Goal: Transaction & Acquisition: Purchase product/service

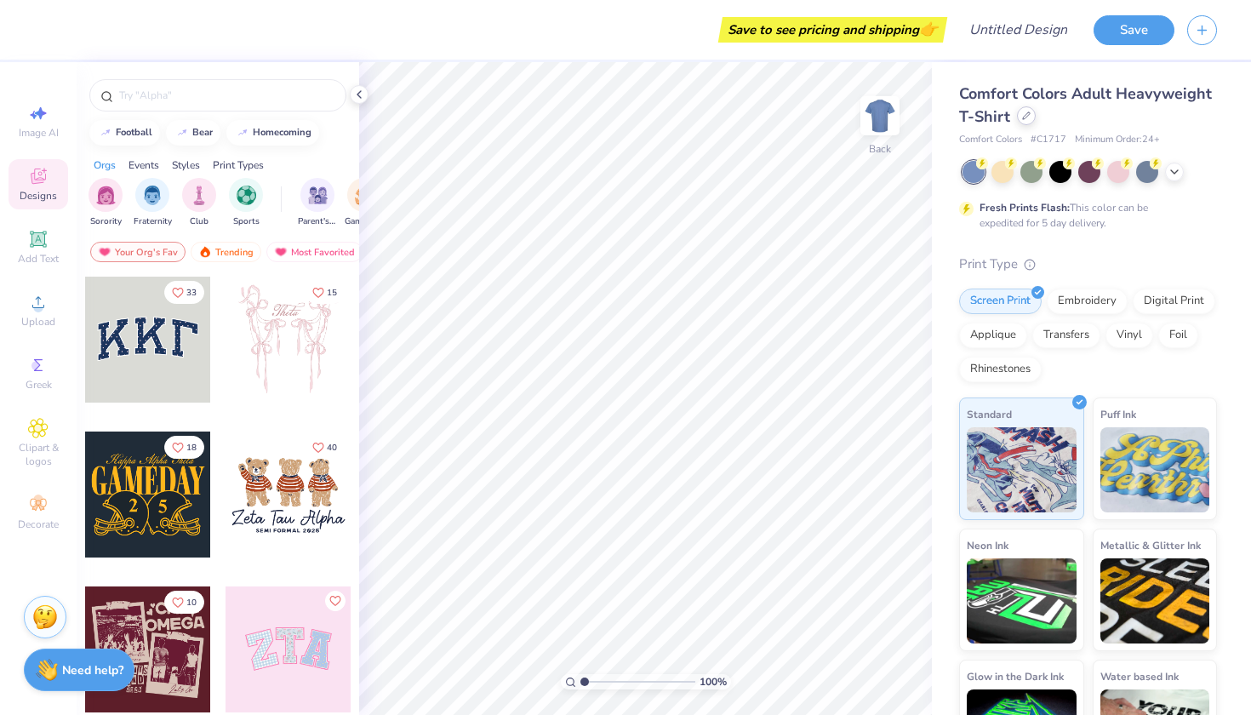
click at [1025, 112] on div at bounding box center [1026, 115] width 19 height 19
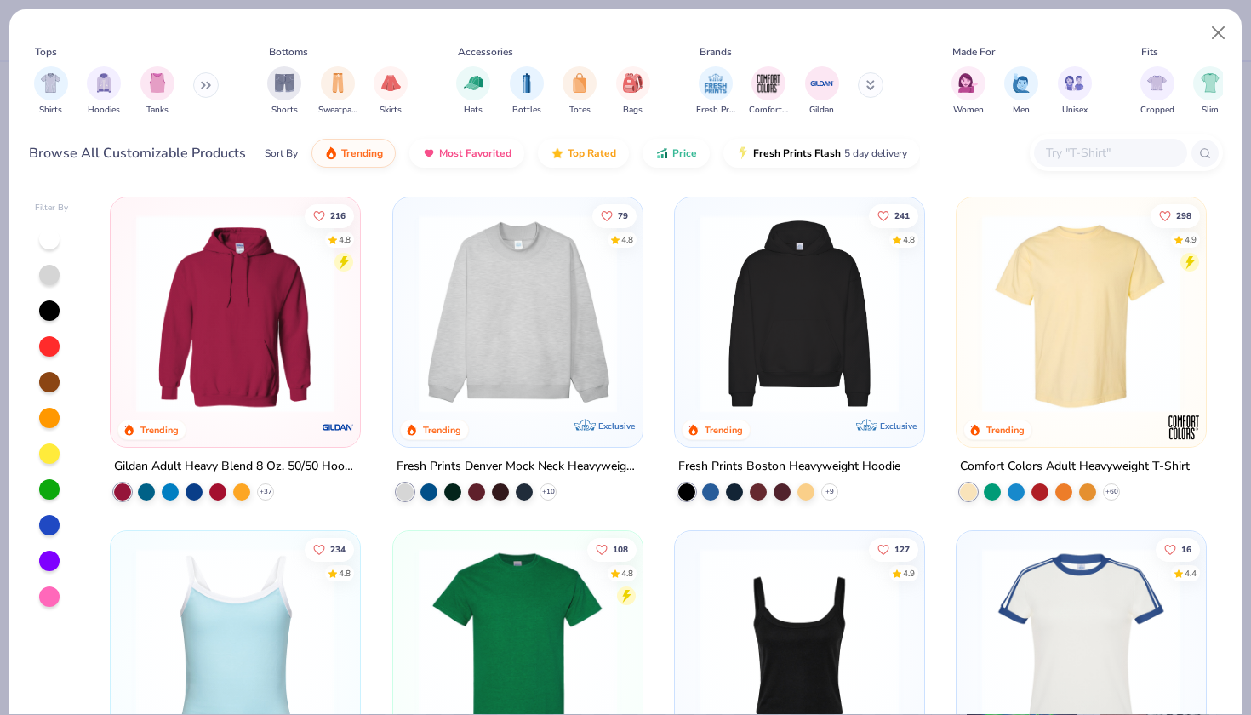
click at [1073, 145] on input "text" at bounding box center [1109, 153] width 131 height 20
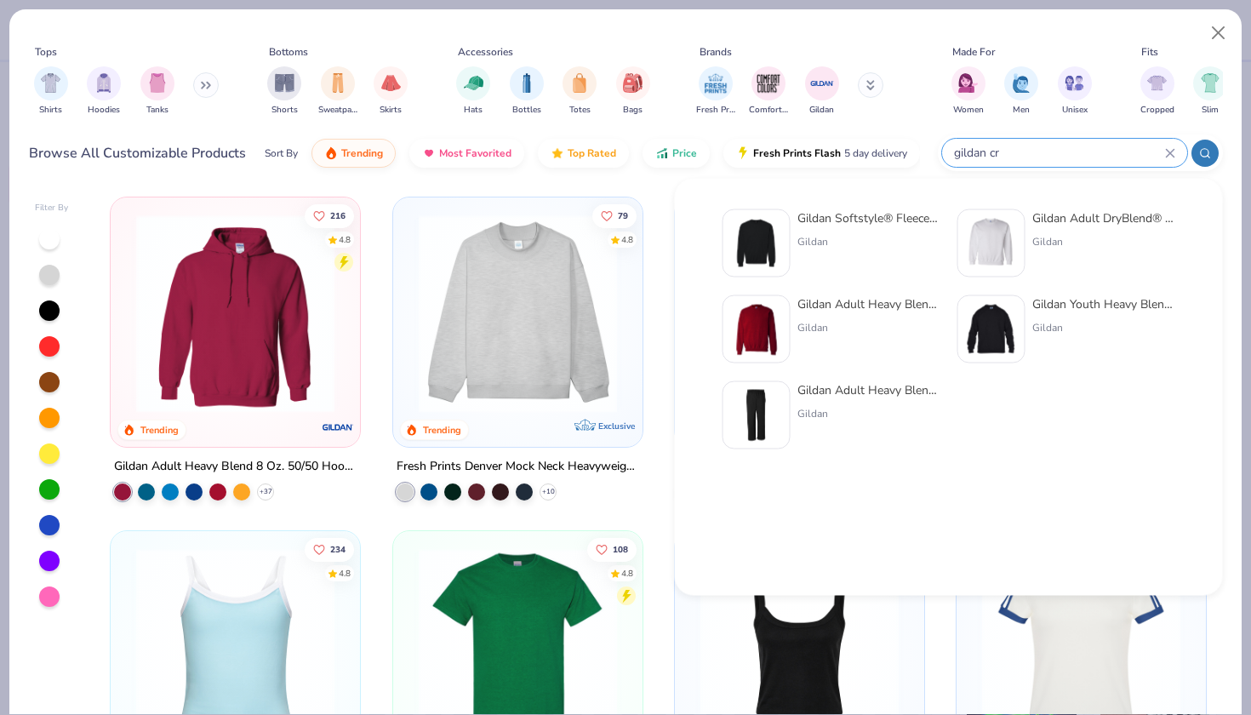
type input "gildan cr"
click at [857, 232] on div "Gildan Softstyle® Fleece Crew Sweatshirt Gildan" at bounding box center [869, 243] width 143 height 68
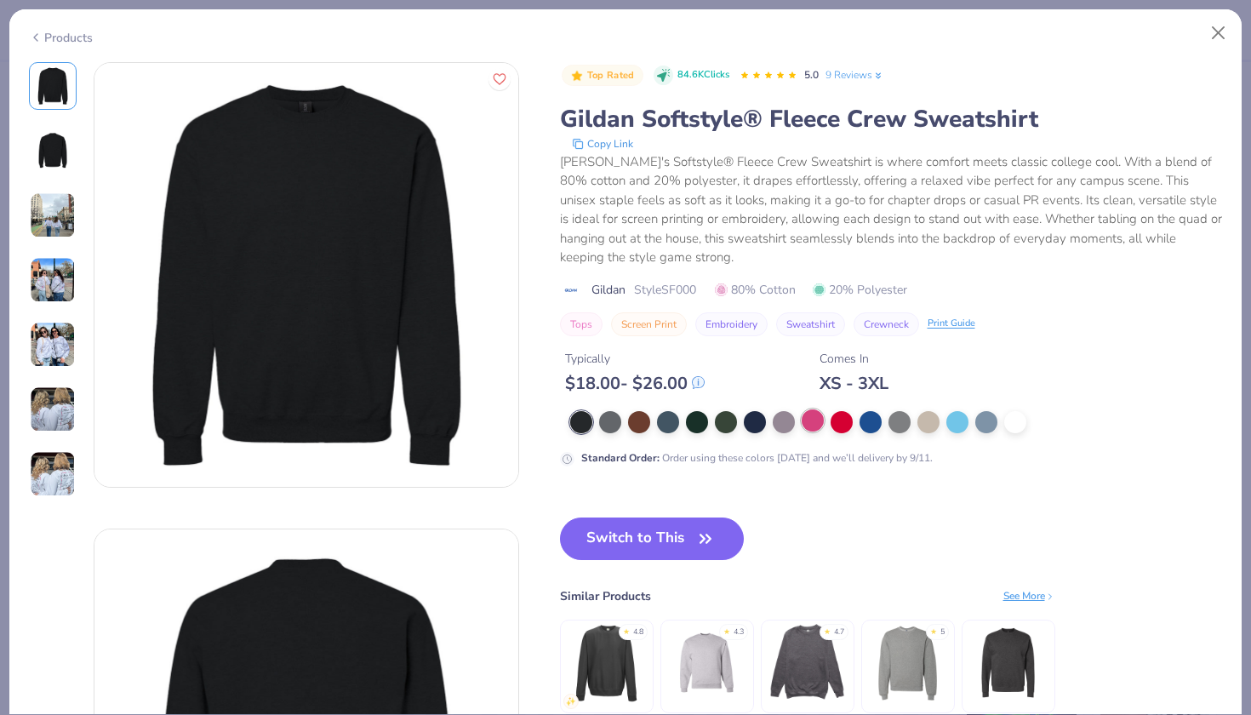
click at [808, 427] on div at bounding box center [813, 420] width 22 height 22
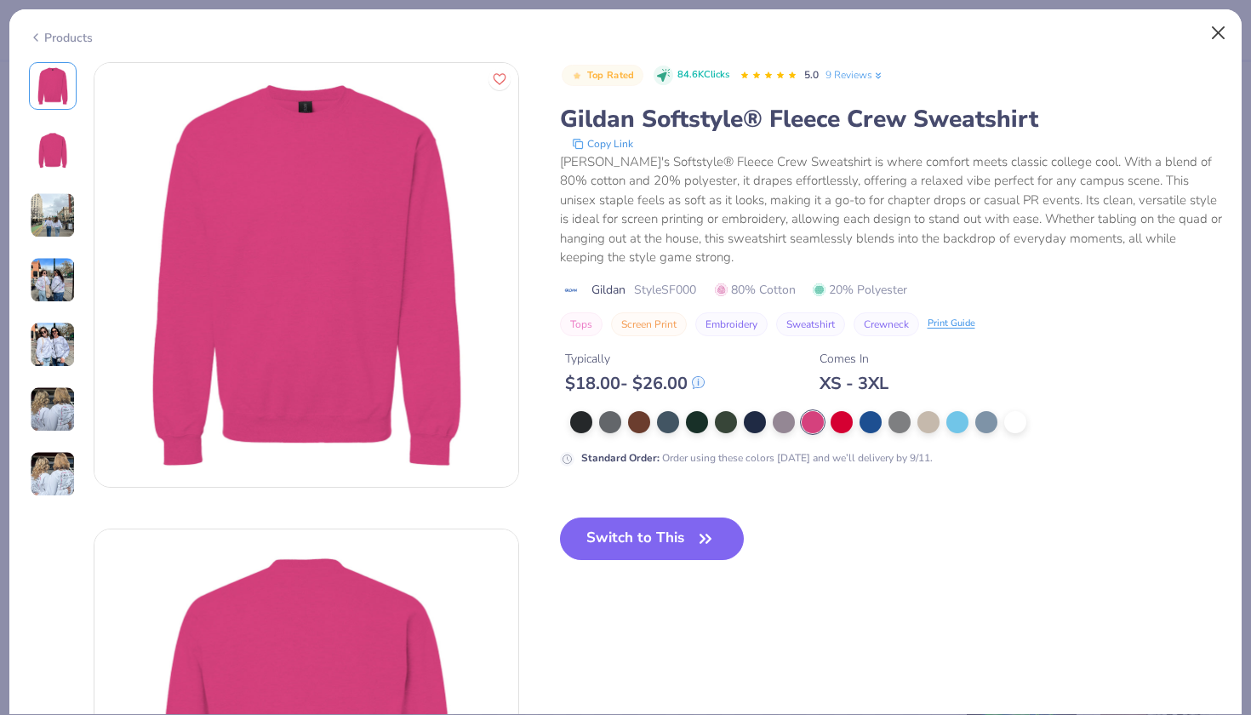
click at [1223, 33] on button "Close" at bounding box center [1219, 33] width 32 height 32
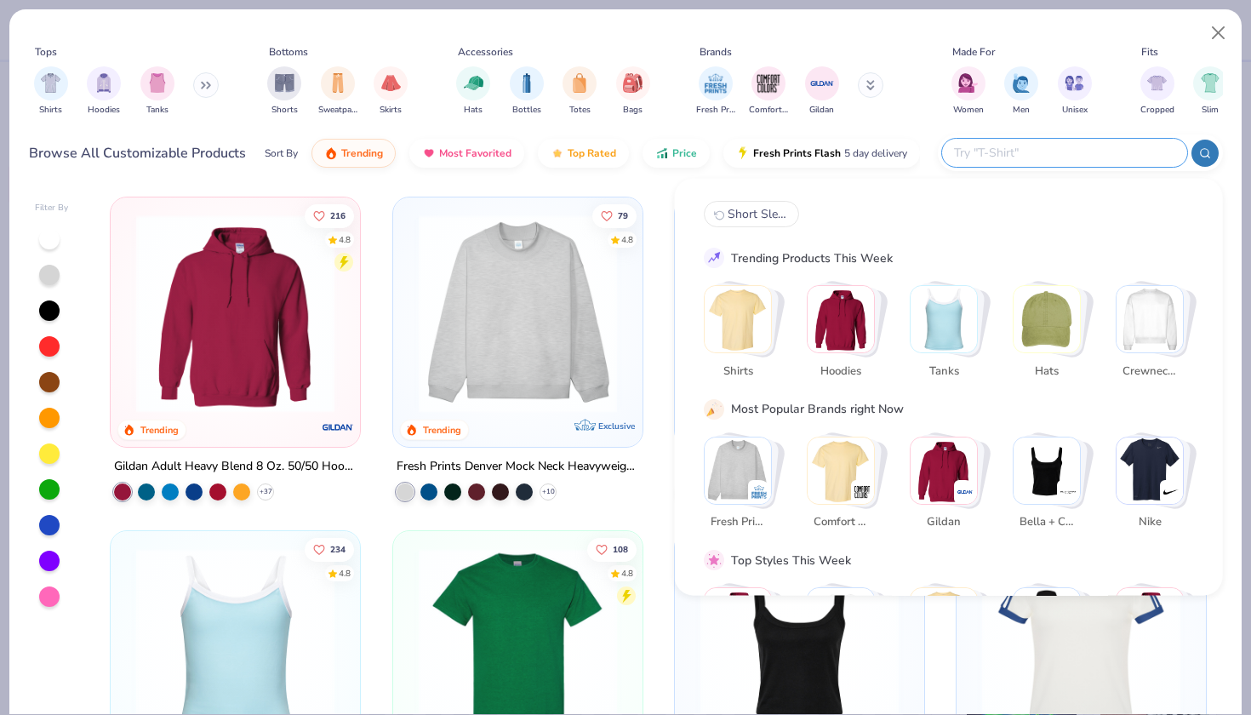
click at [1129, 146] on input "text" at bounding box center [1063, 153] width 223 height 20
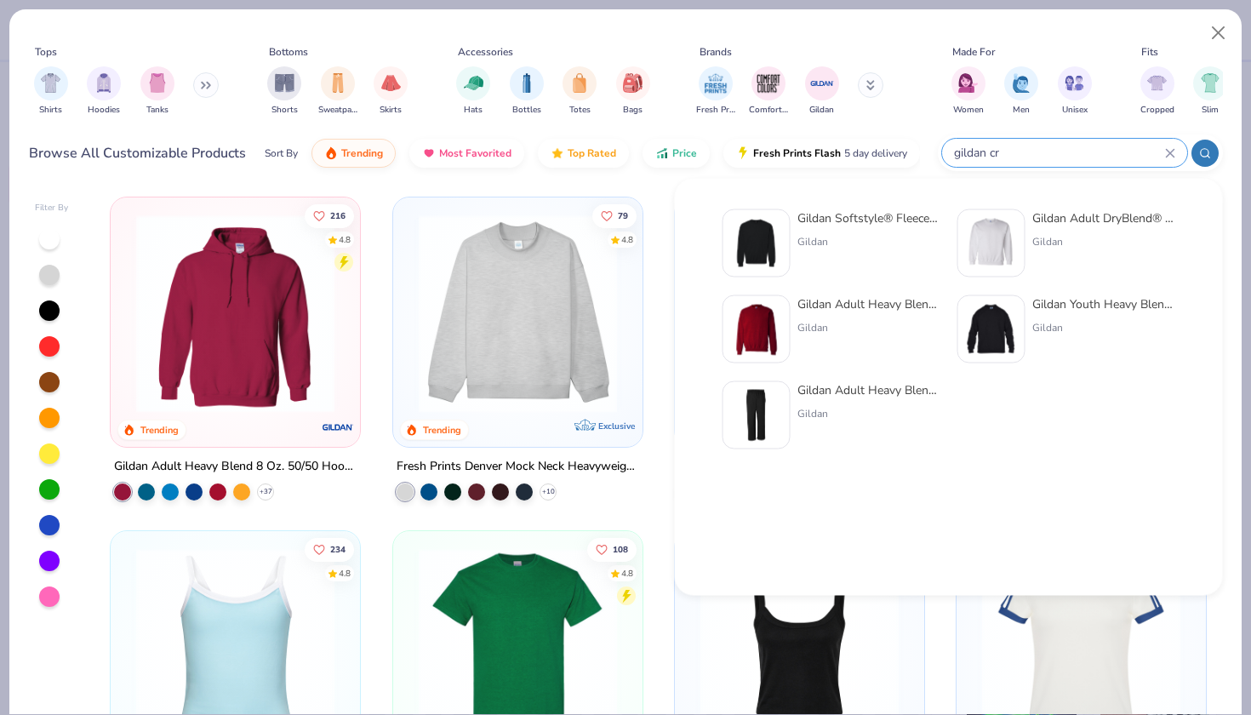
type input "gildan cr"
click at [818, 317] on div "Gildan Adult Heavy Blend Adult 8 Oz. 50/50 Fleece Crew Gildan" at bounding box center [869, 329] width 143 height 68
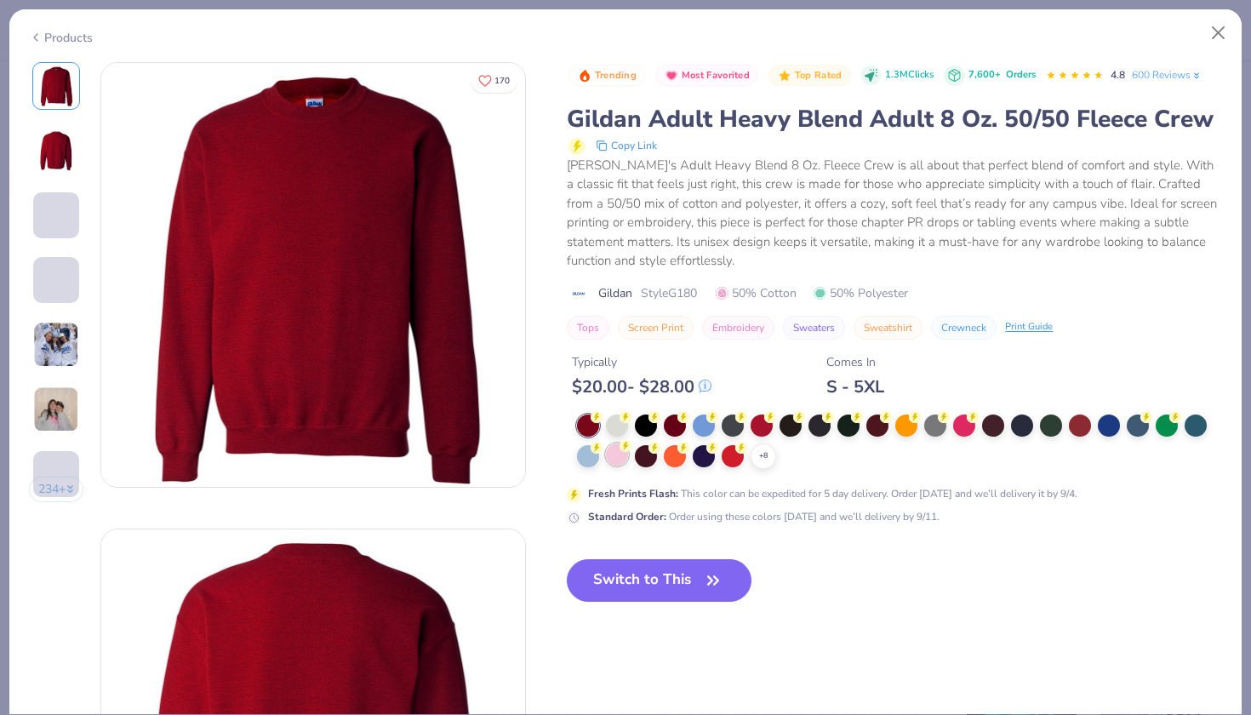
click at [625, 453] on div at bounding box center [617, 454] width 22 height 22
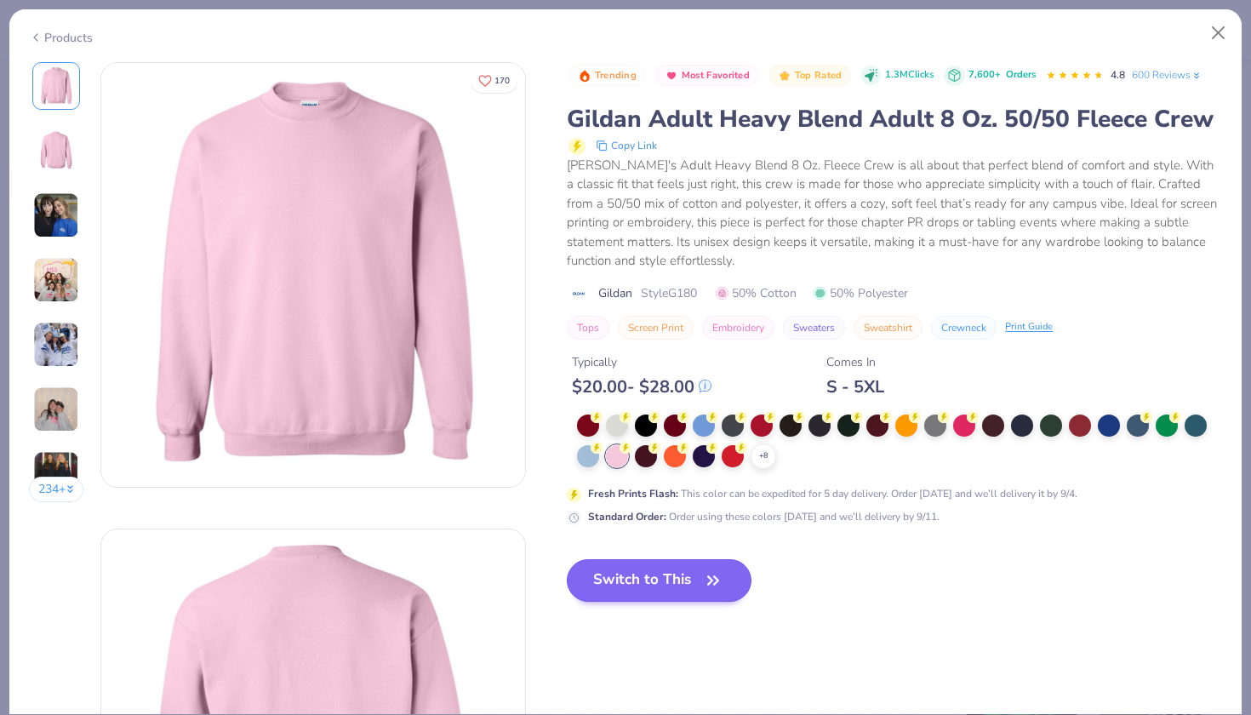
click at [649, 581] on button "Switch to This" at bounding box center [659, 580] width 185 height 43
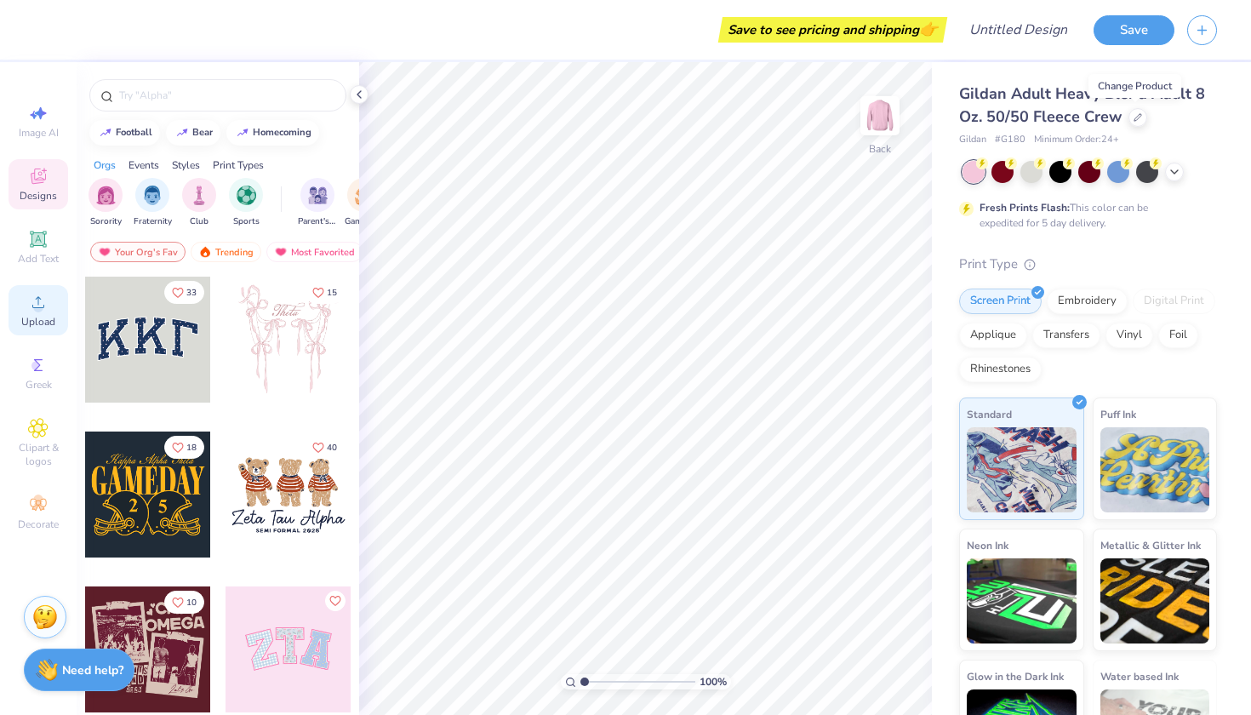
click at [36, 314] on div "Upload" at bounding box center [39, 310] width 60 height 50
click at [37, 305] on circle at bounding box center [37, 307] width 9 height 9
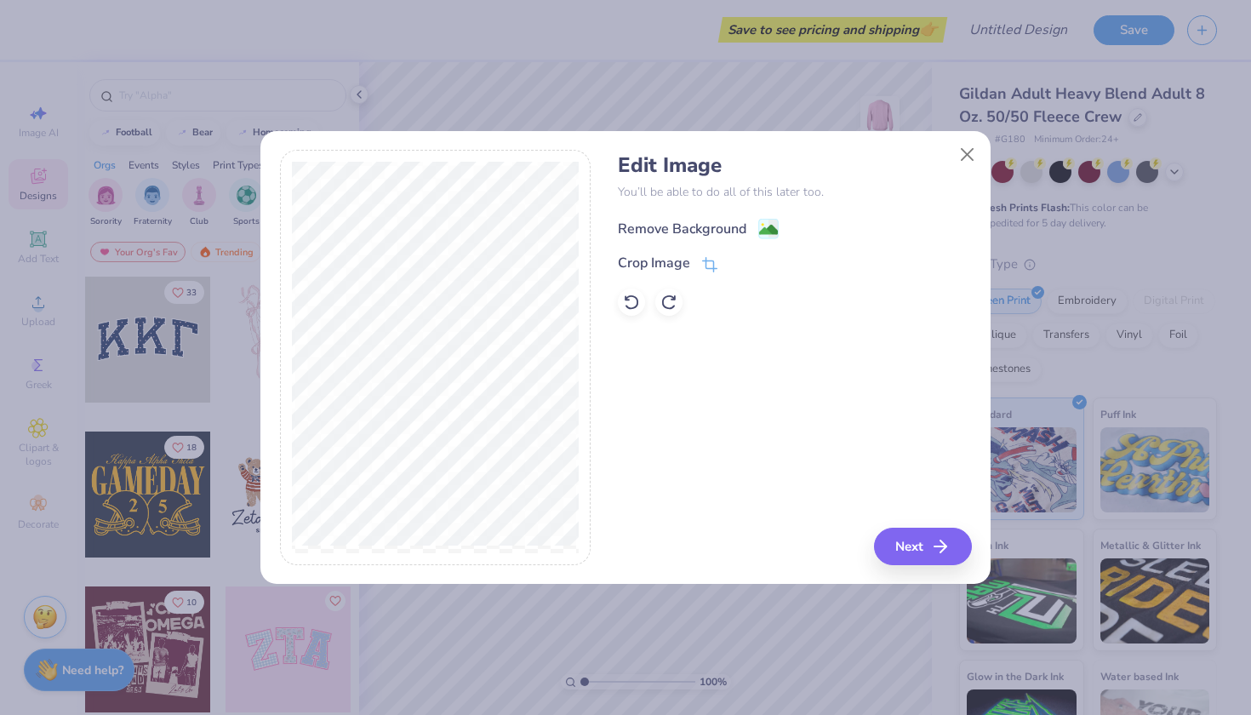
click at [672, 231] on div "Remove Background" at bounding box center [682, 229] width 129 height 20
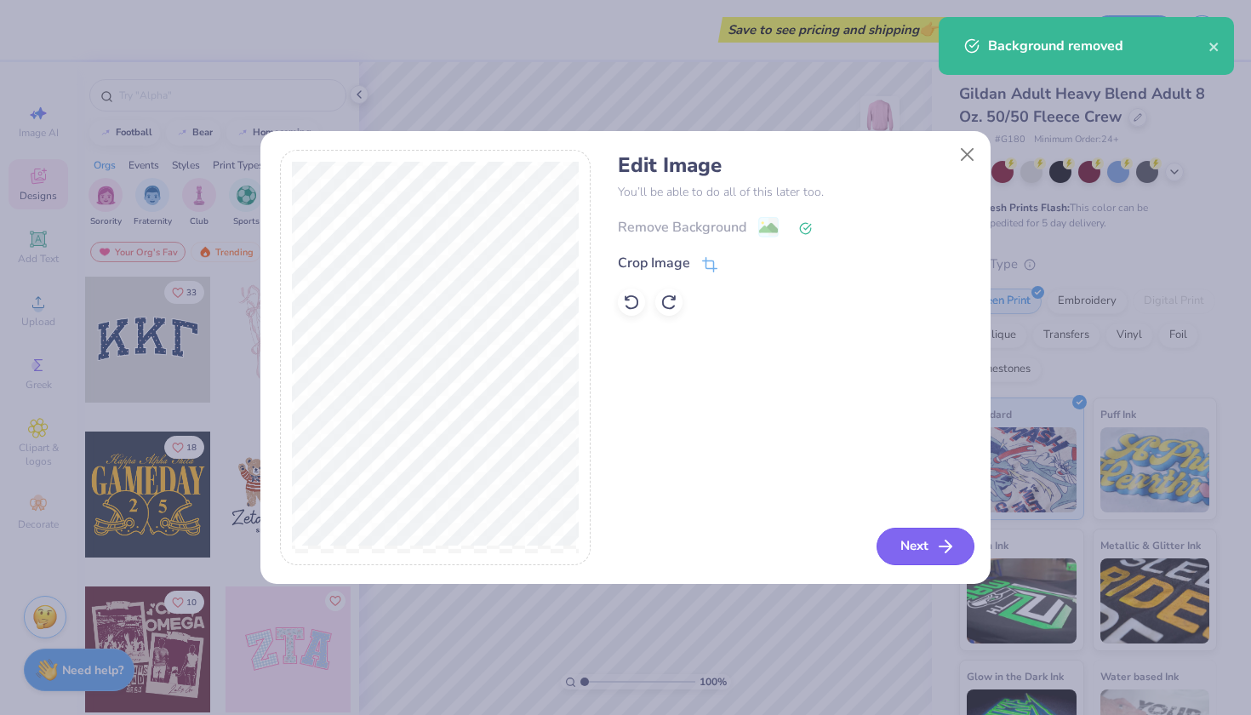
click at [938, 548] on icon "button" at bounding box center [945, 546] width 20 height 20
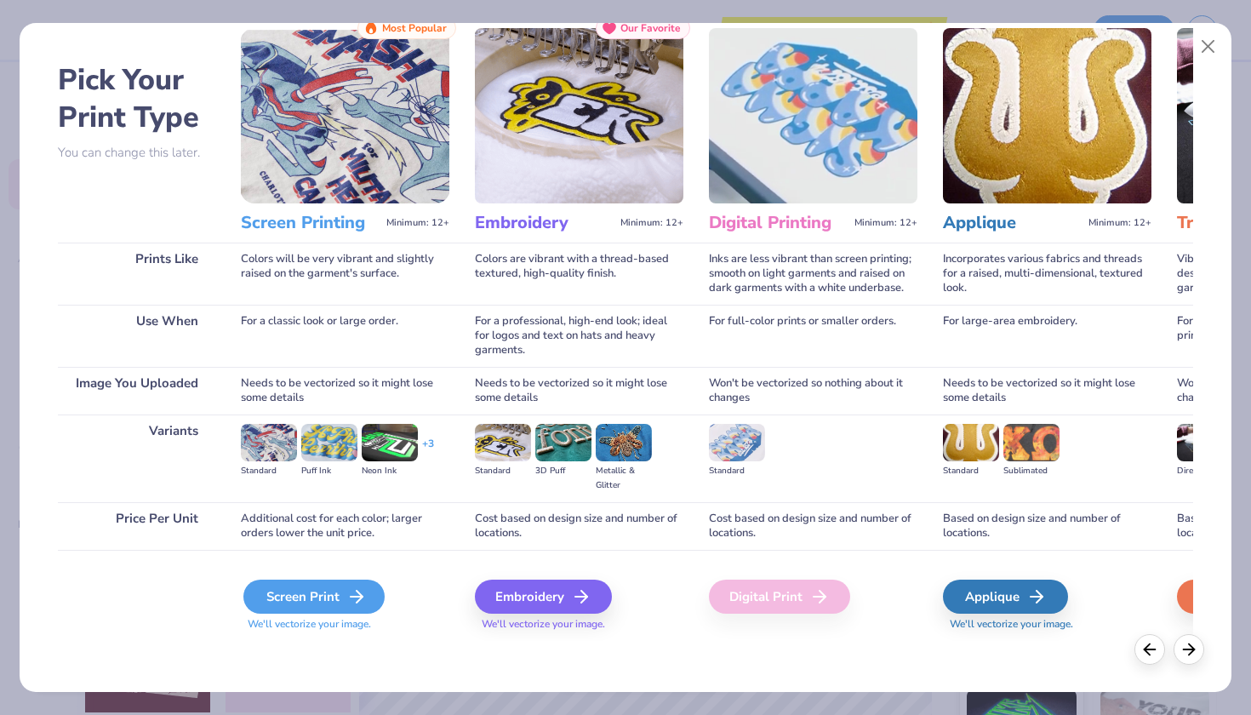
scroll to position [49, 0]
click at [320, 611] on div "Screen Print" at bounding box center [313, 597] width 141 height 34
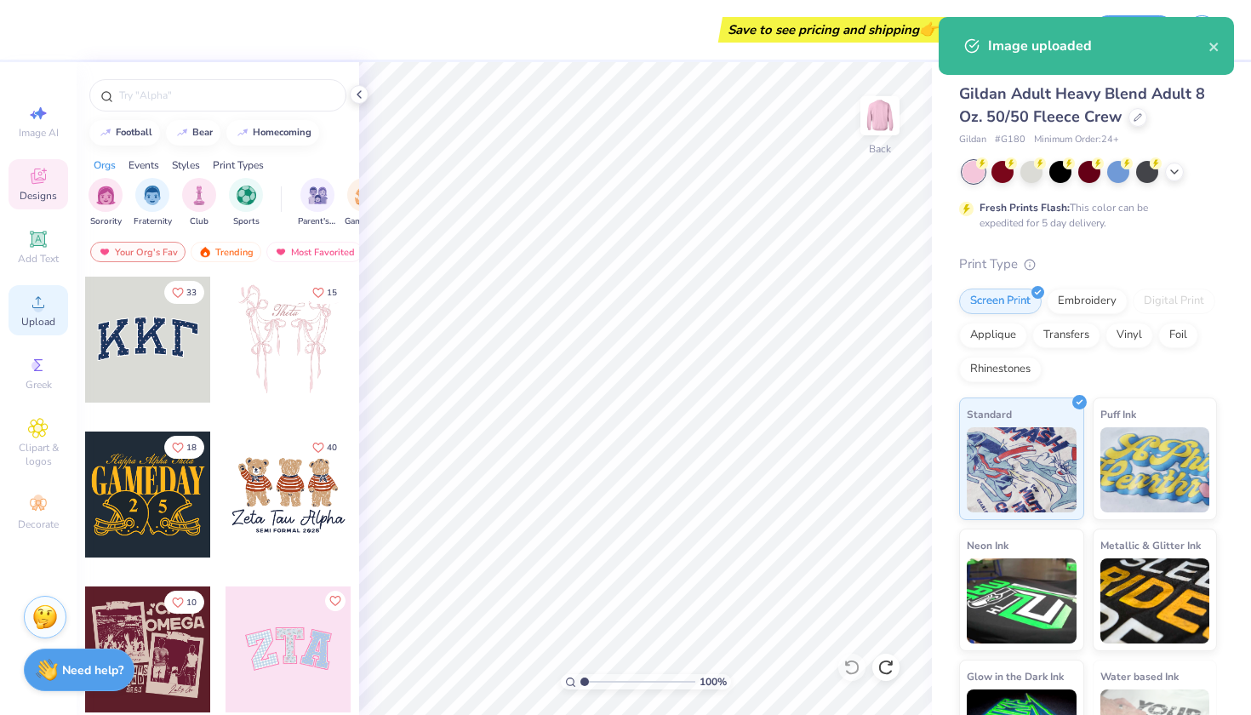
click at [35, 302] on icon at bounding box center [38, 302] width 20 height 20
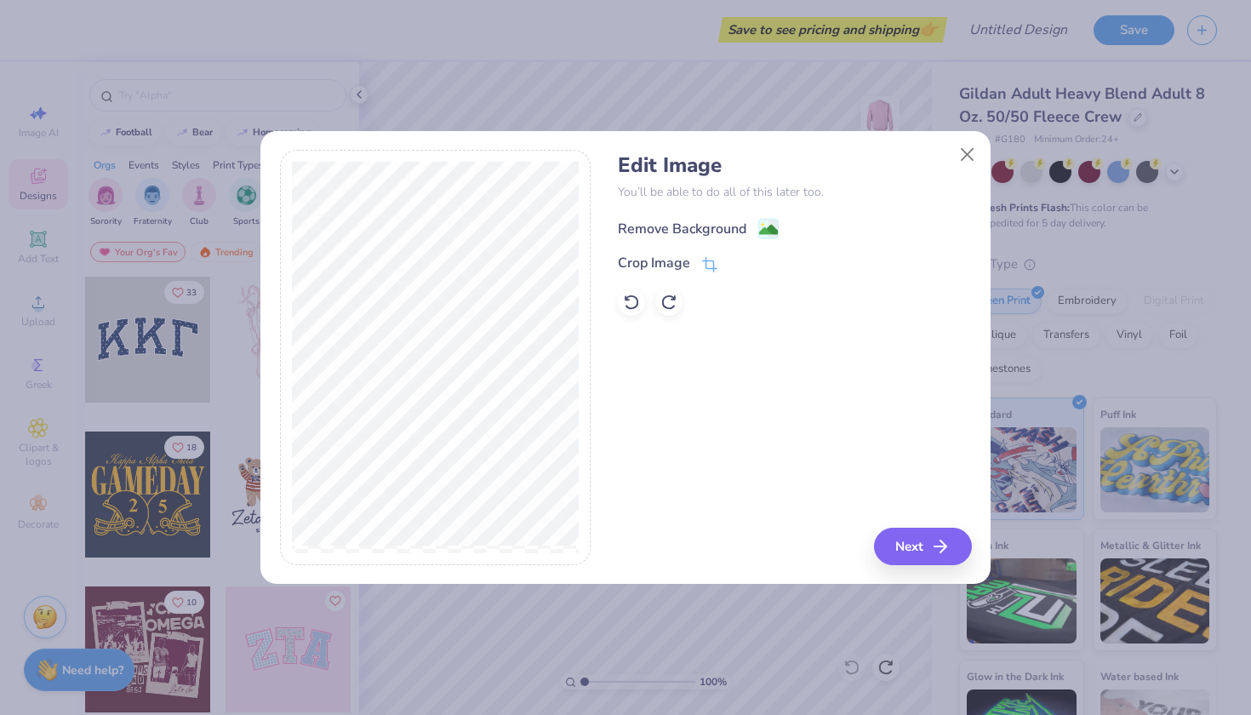
click at [706, 234] on div "Remove Background" at bounding box center [682, 229] width 129 height 20
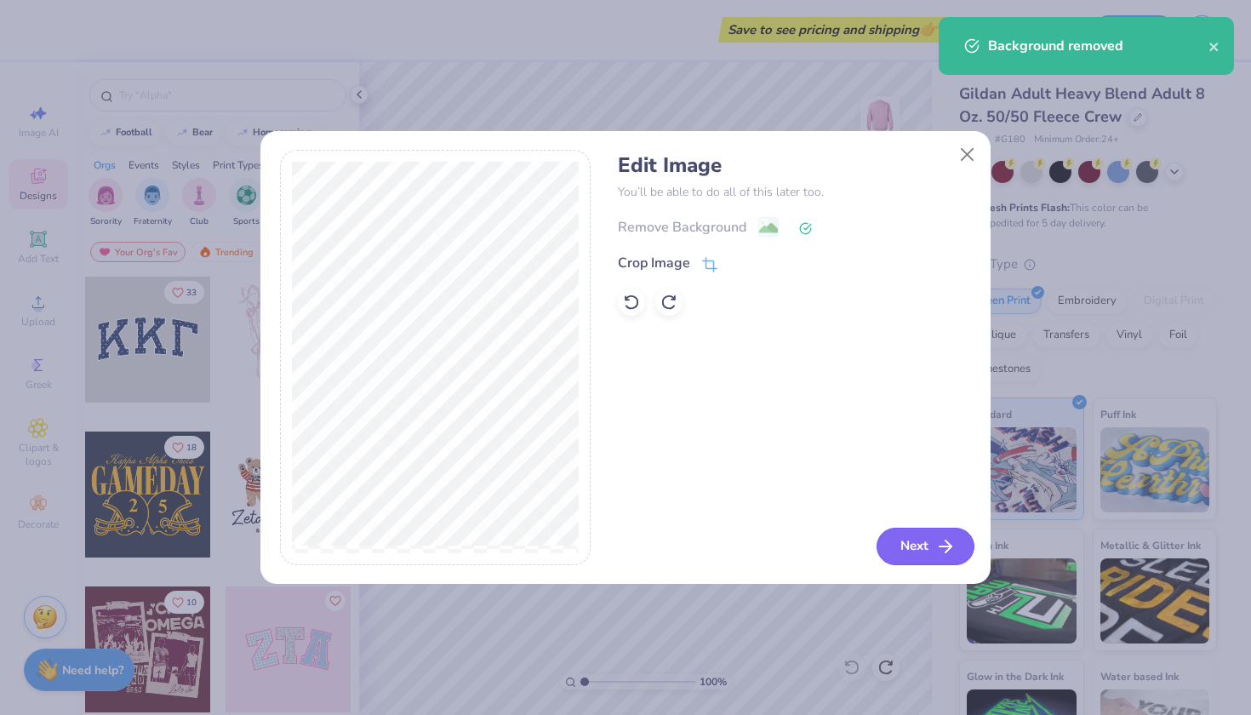
click at [897, 550] on button "Next" at bounding box center [926, 546] width 98 height 37
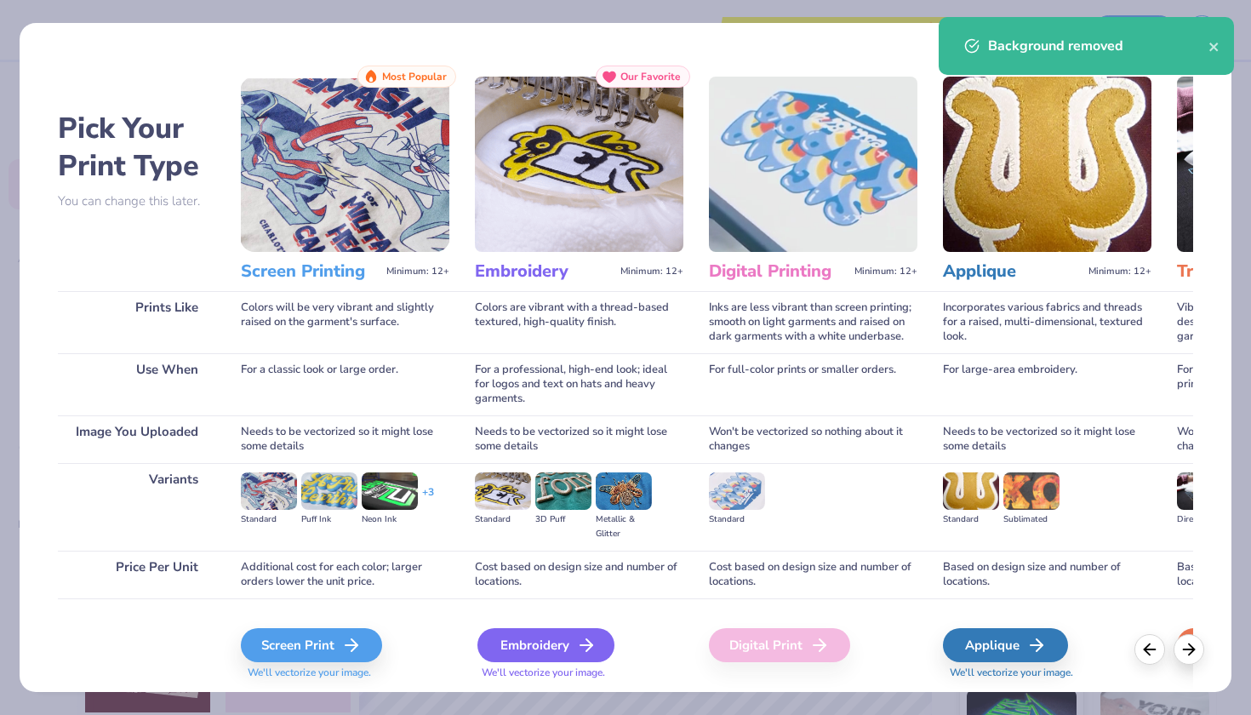
click at [569, 653] on div "Embroidery" at bounding box center [546, 645] width 137 height 34
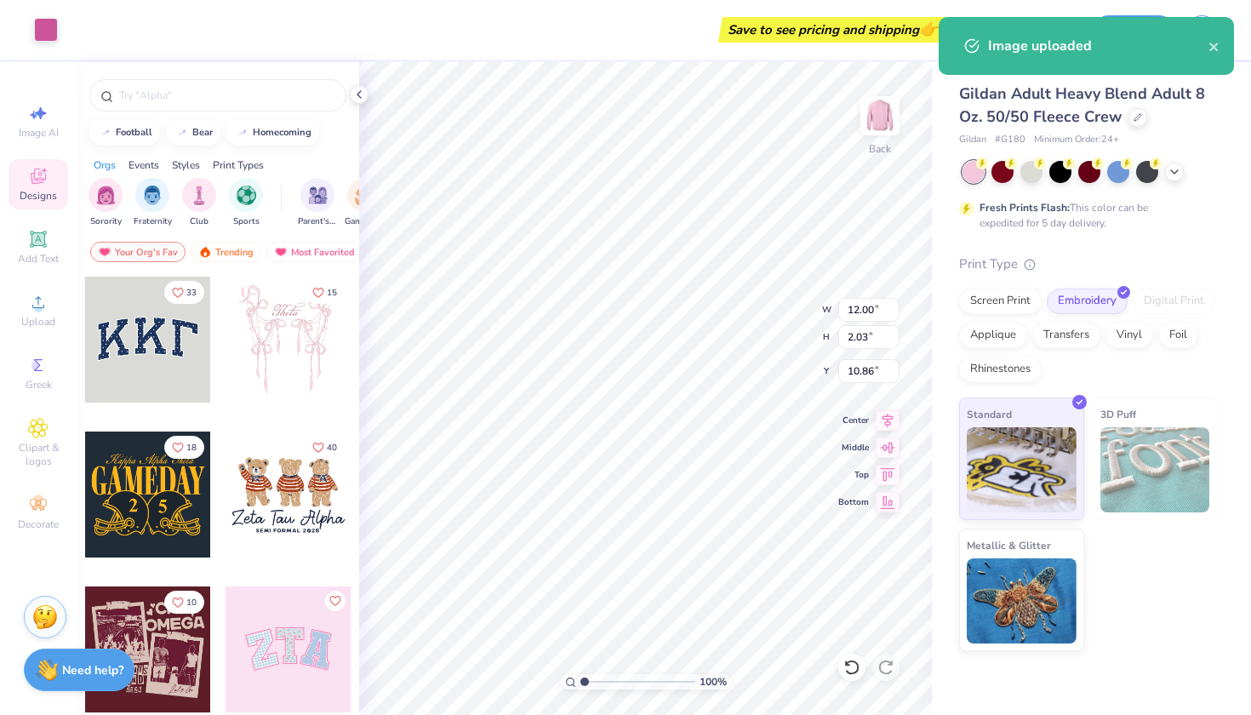
type input "4.68"
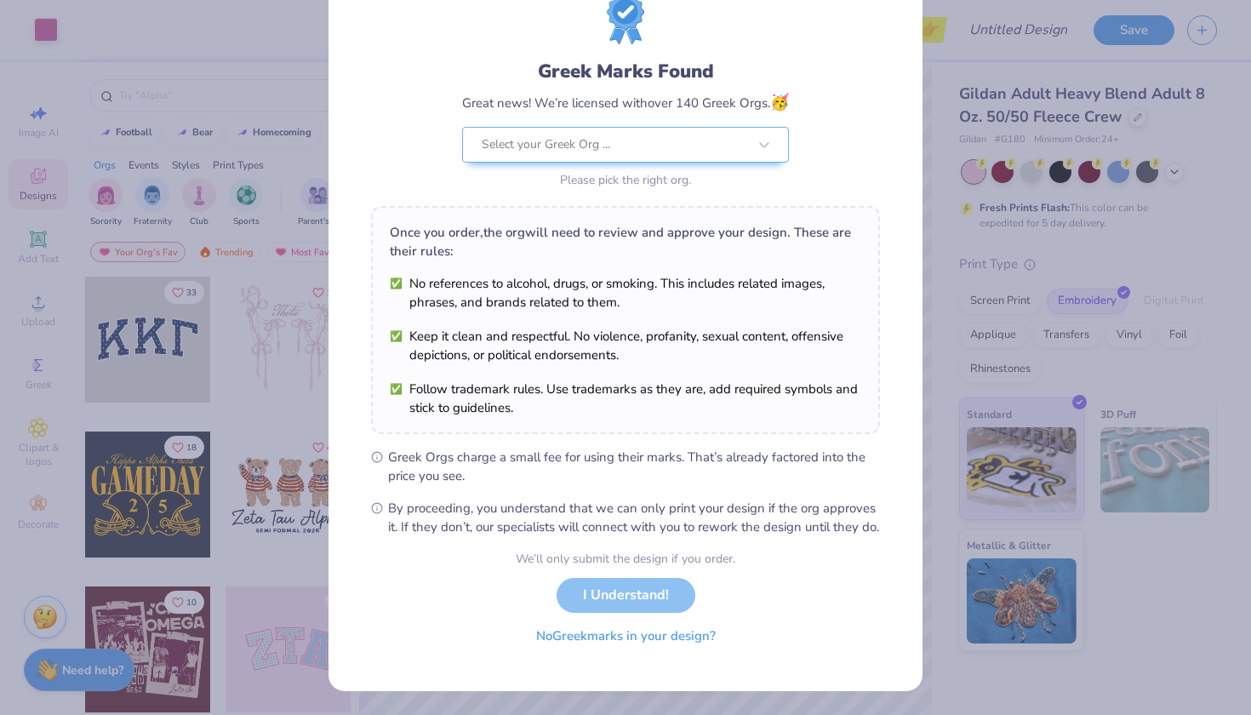
scroll to position [82, 0]
click at [678, 642] on button "No Greek marks in your design?" at bounding box center [626, 636] width 209 height 35
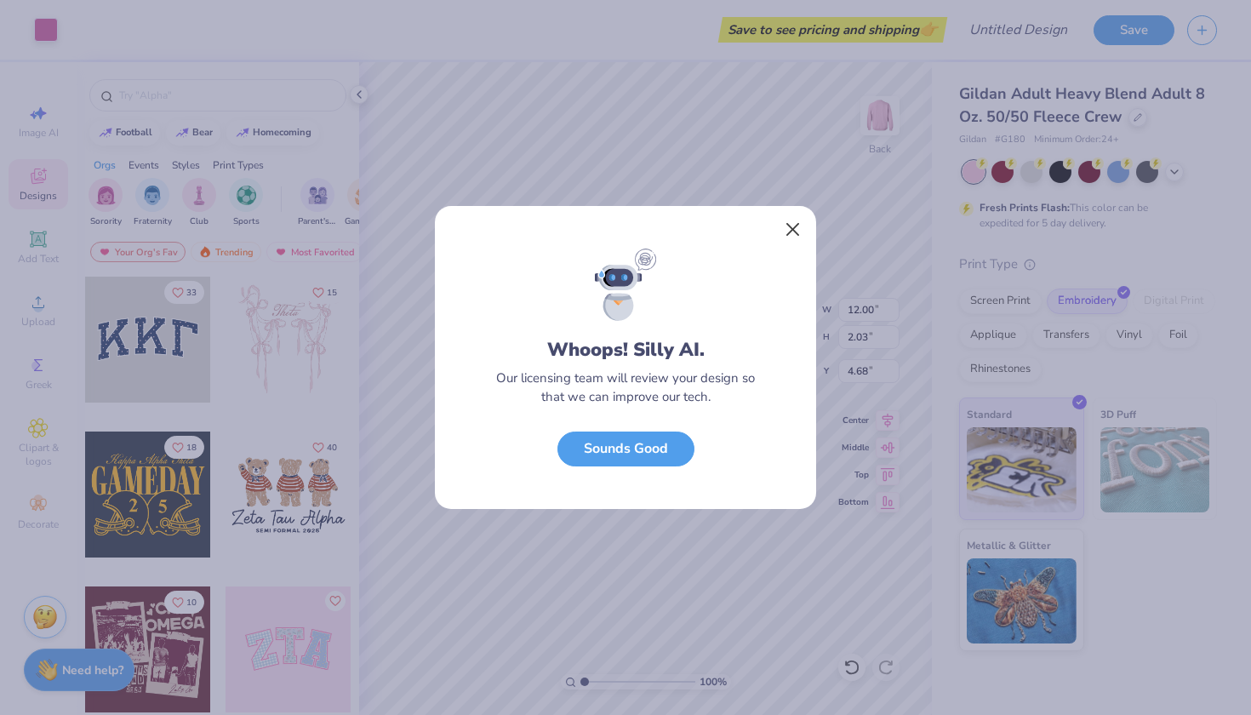
click at [804, 228] on button "Close" at bounding box center [793, 230] width 32 height 32
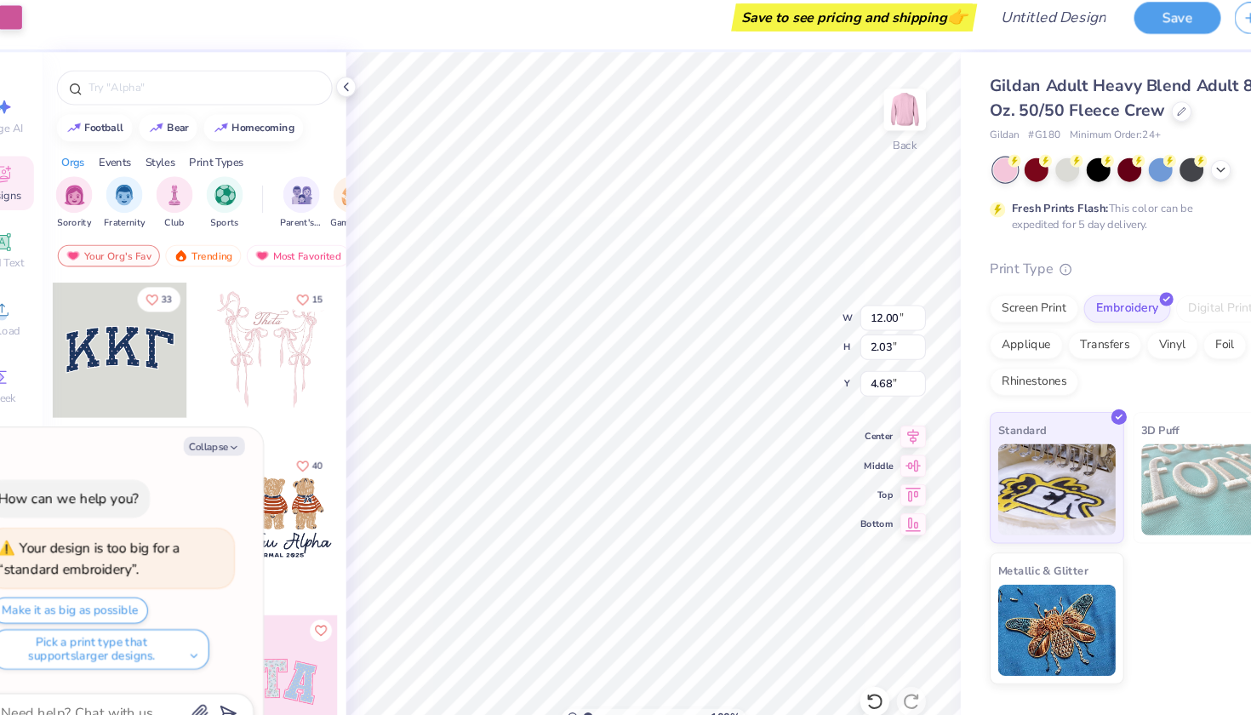
type textarea "x"
type input "5.60"
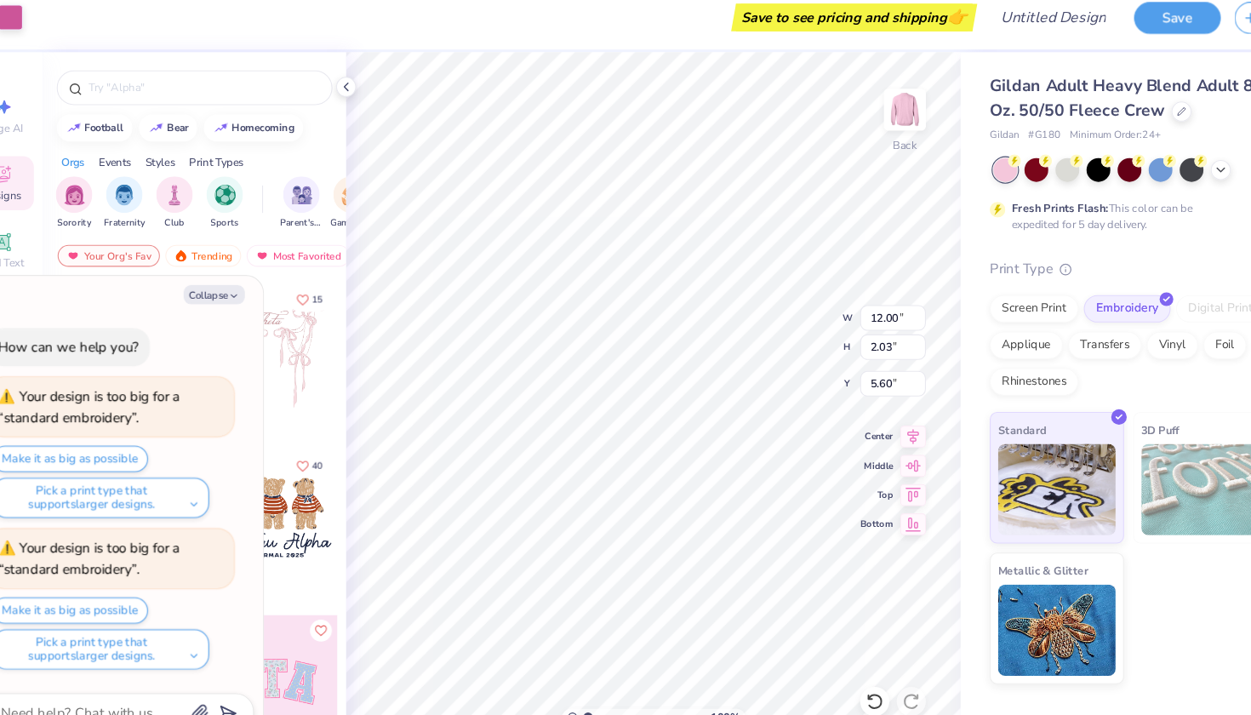
type textarea "x"
type input "5.10"
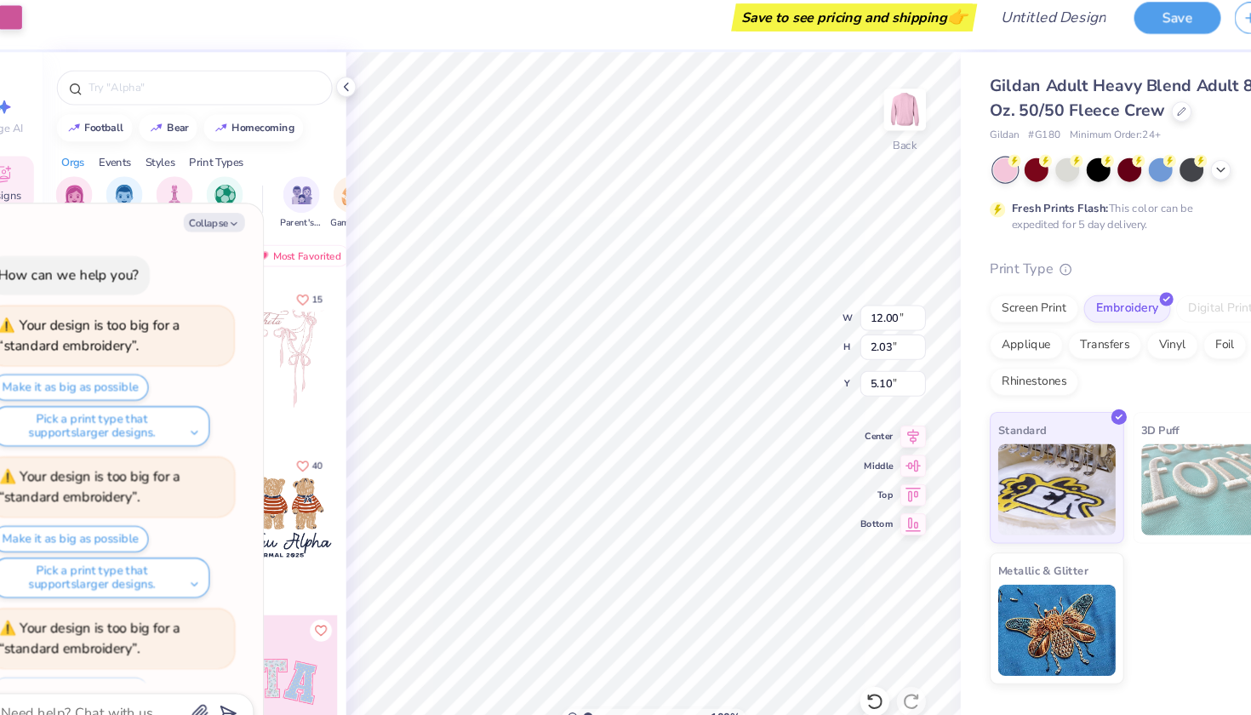
scroll to position [72, 0]
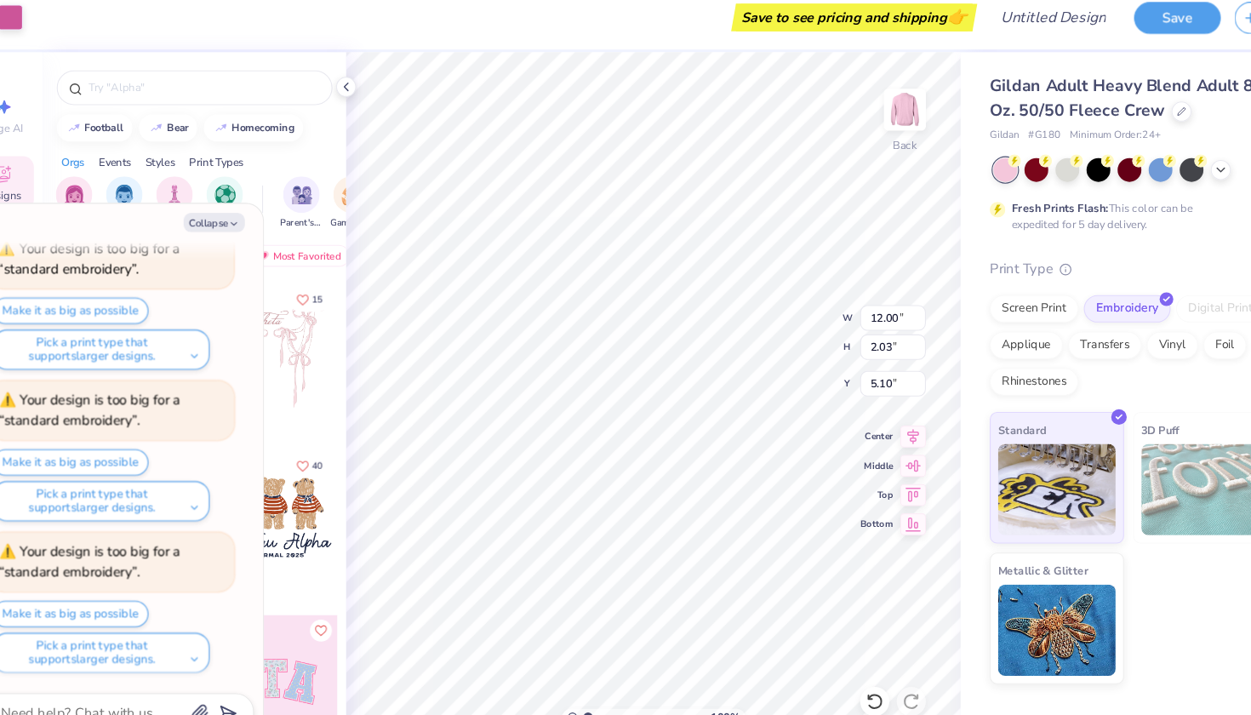
type textarea "x"
type input "5.31"
type textarea "x"
type input "4.01"
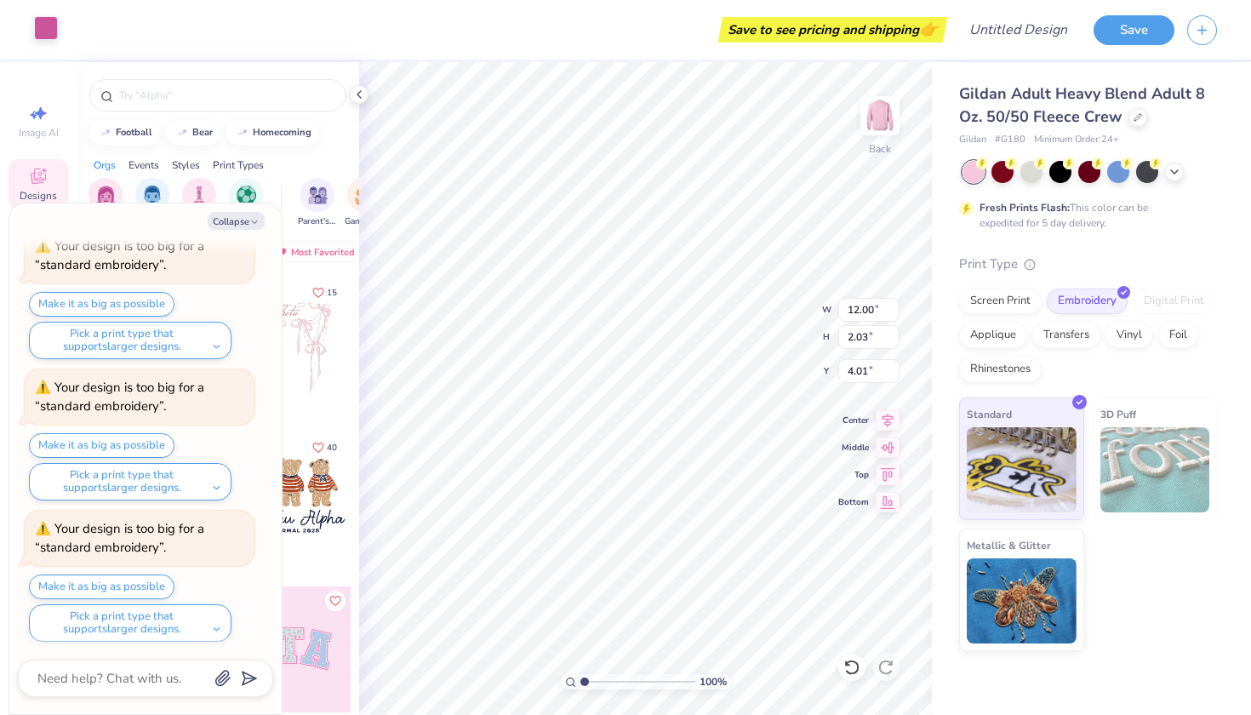
click at [44, 34] on div at bounding box center [46, 28] width 24 height 24
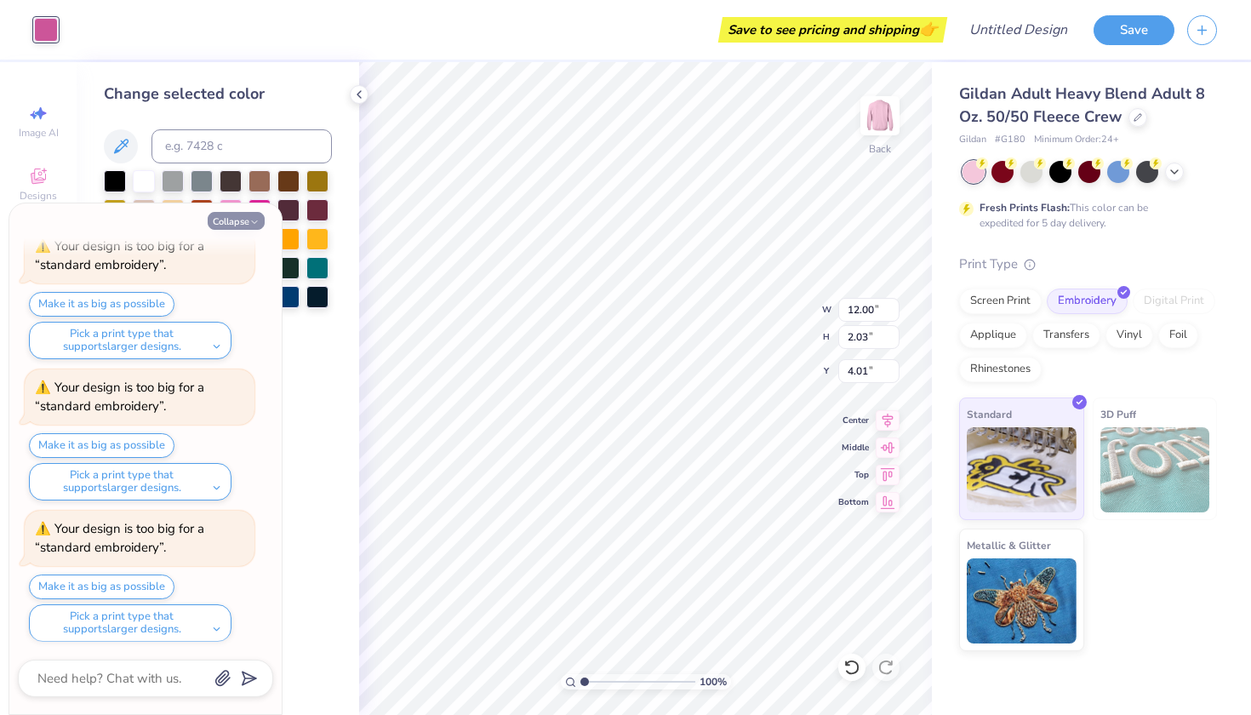
click at [222, 226] on button "Collapse" at bounding box center [236, 221] width 57 height 18
type textarea "x"
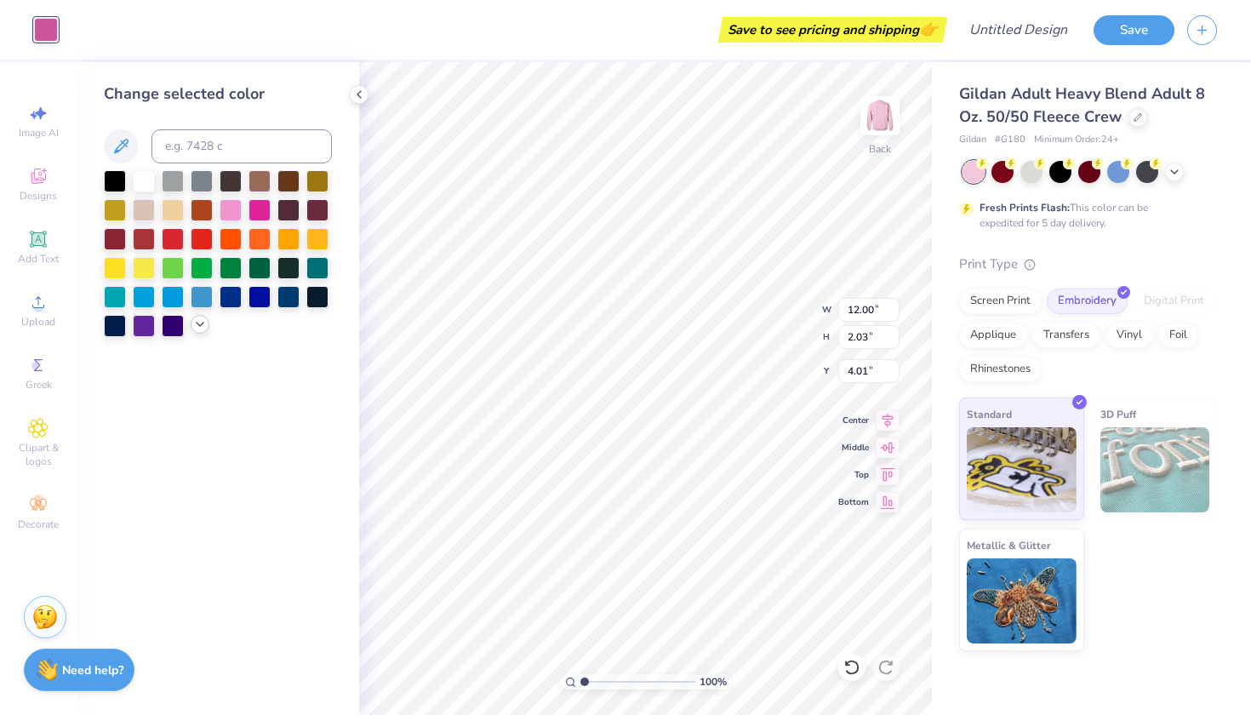
click at [201, 329] on icon at bounding box center [200, 324] width 14 height 14
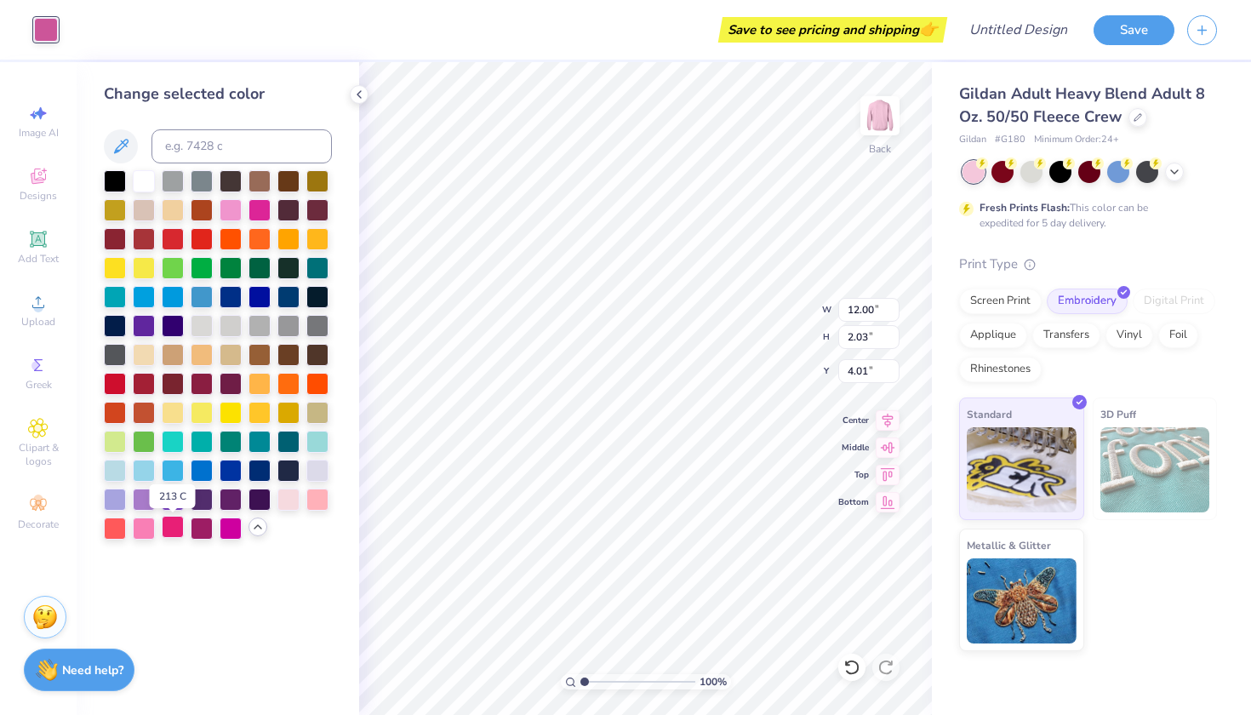
click at [177, 532] on div at bounding box center [173, 527] width 22 height 22
click at [266, 220] on div at bounding box center [260, 208] width 22 height 22
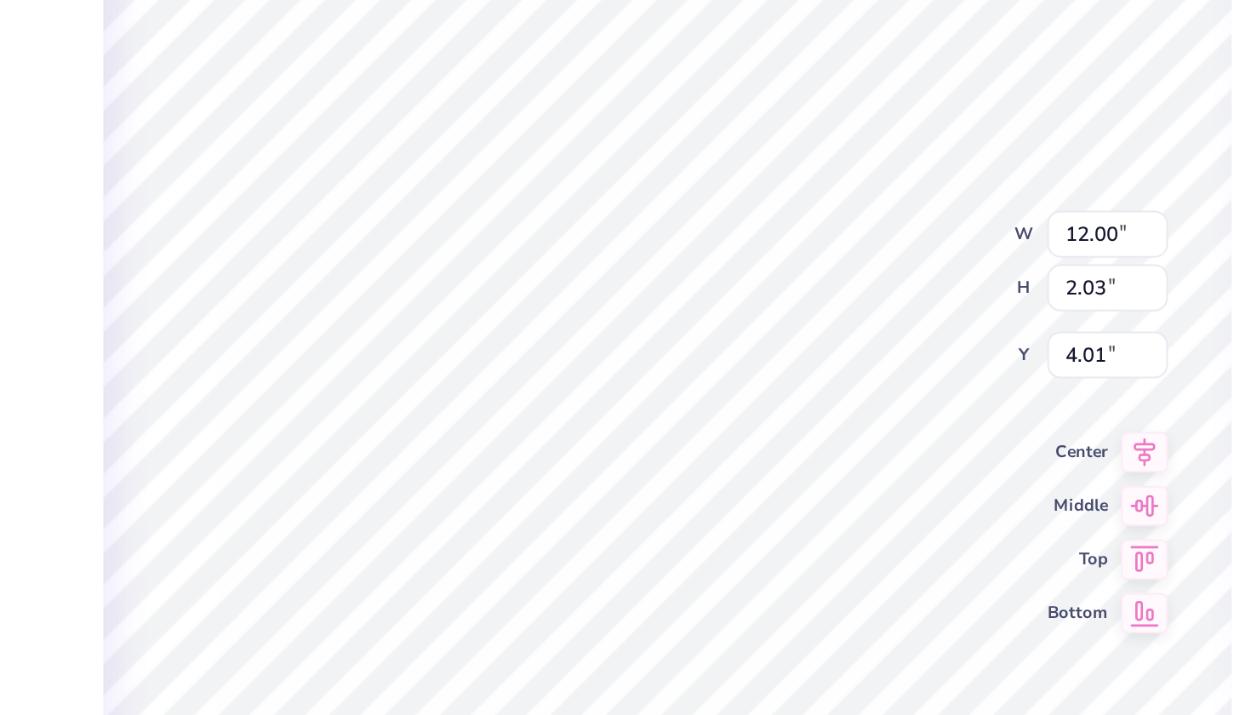
type input "5.18"
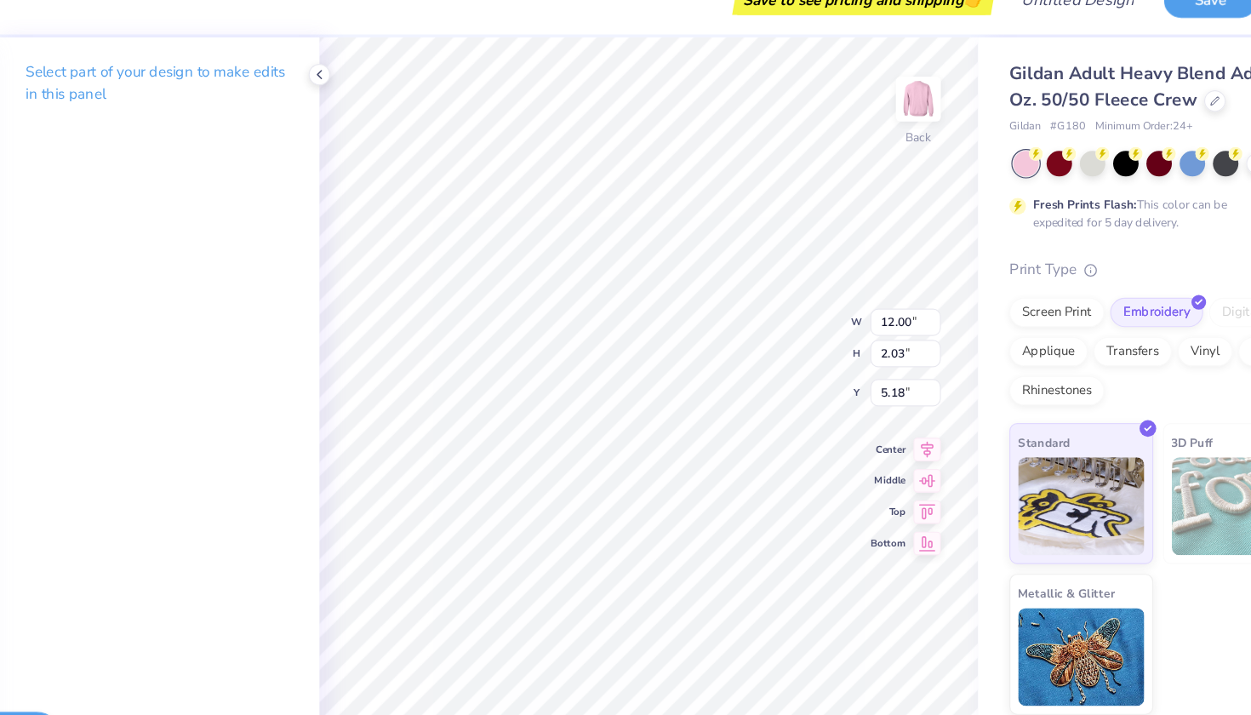
type input "3.00"
type input "5.59"
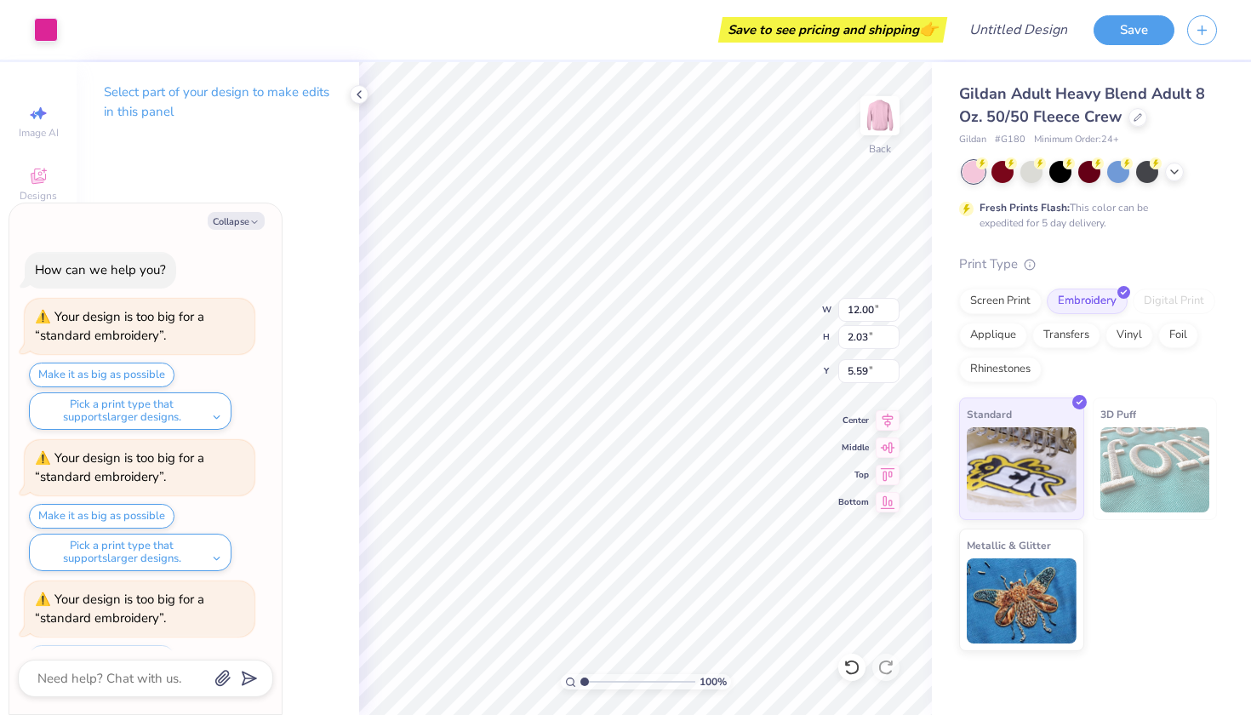
scroll to position [352, 0]
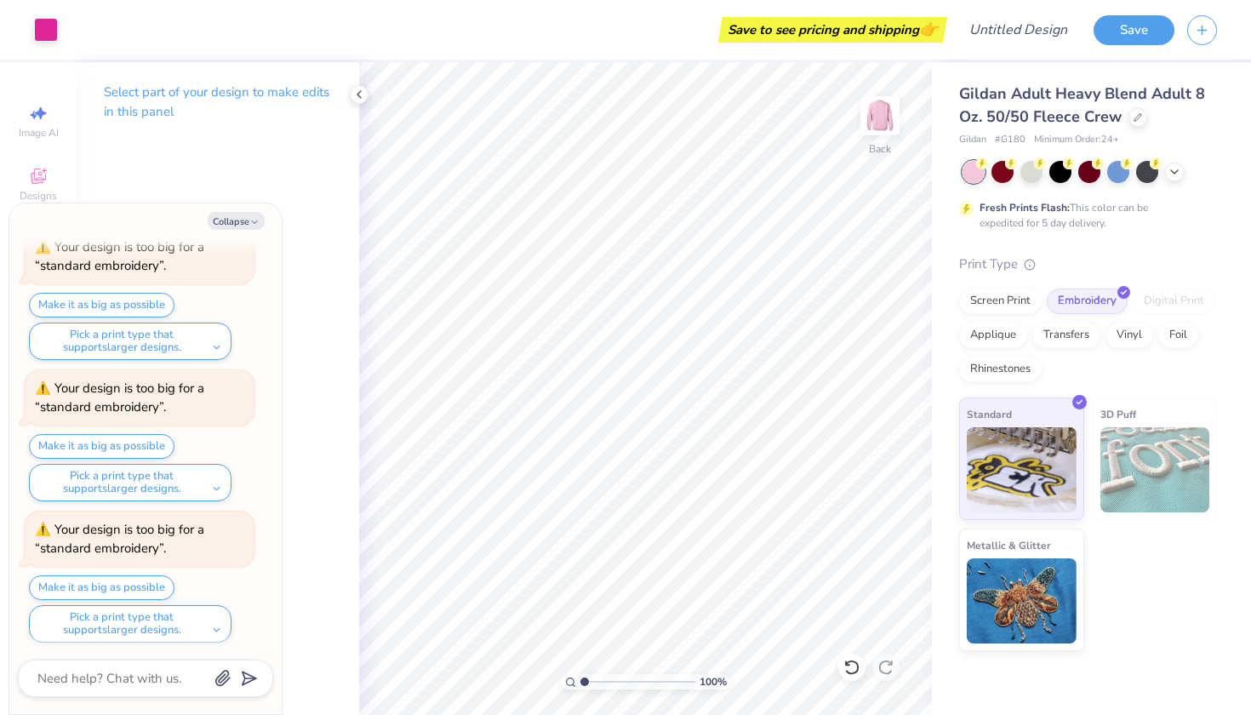
type textarea "x"
